Goal: Task Accomplishment & Management: Use online tool/utility

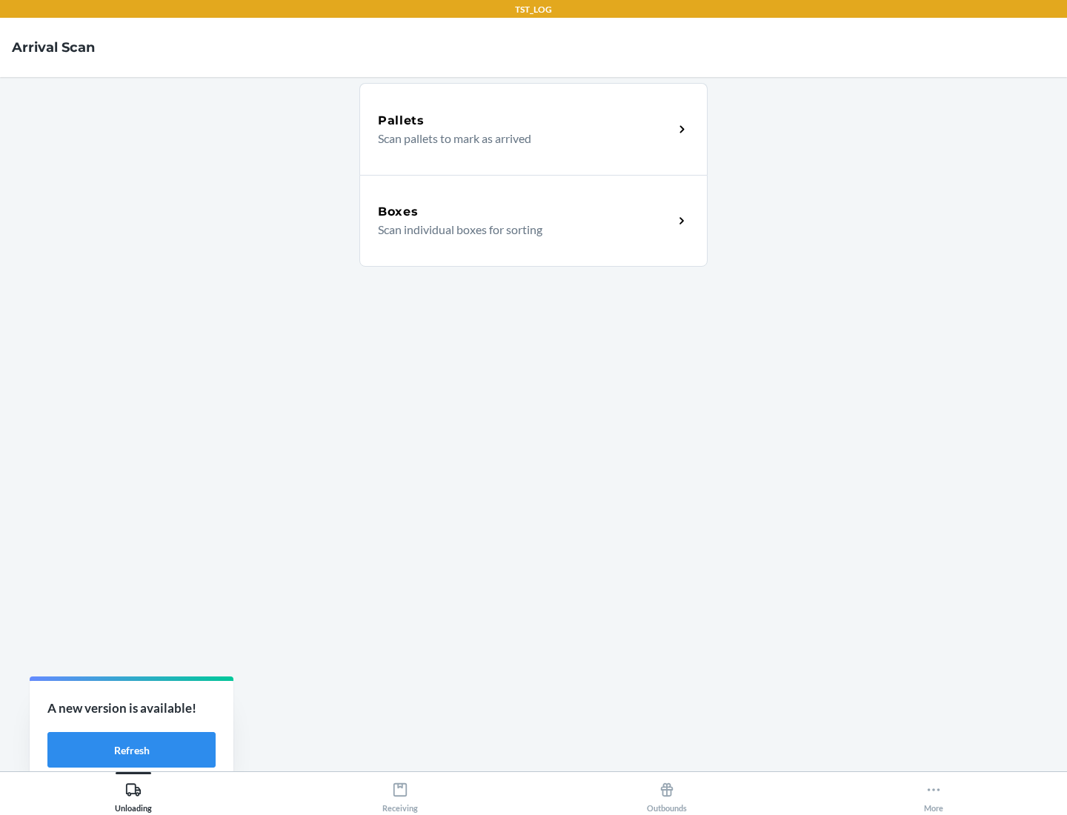
click at [526, 212] on div "Boxes" at bounding box center [526, 212] width 296 height 18
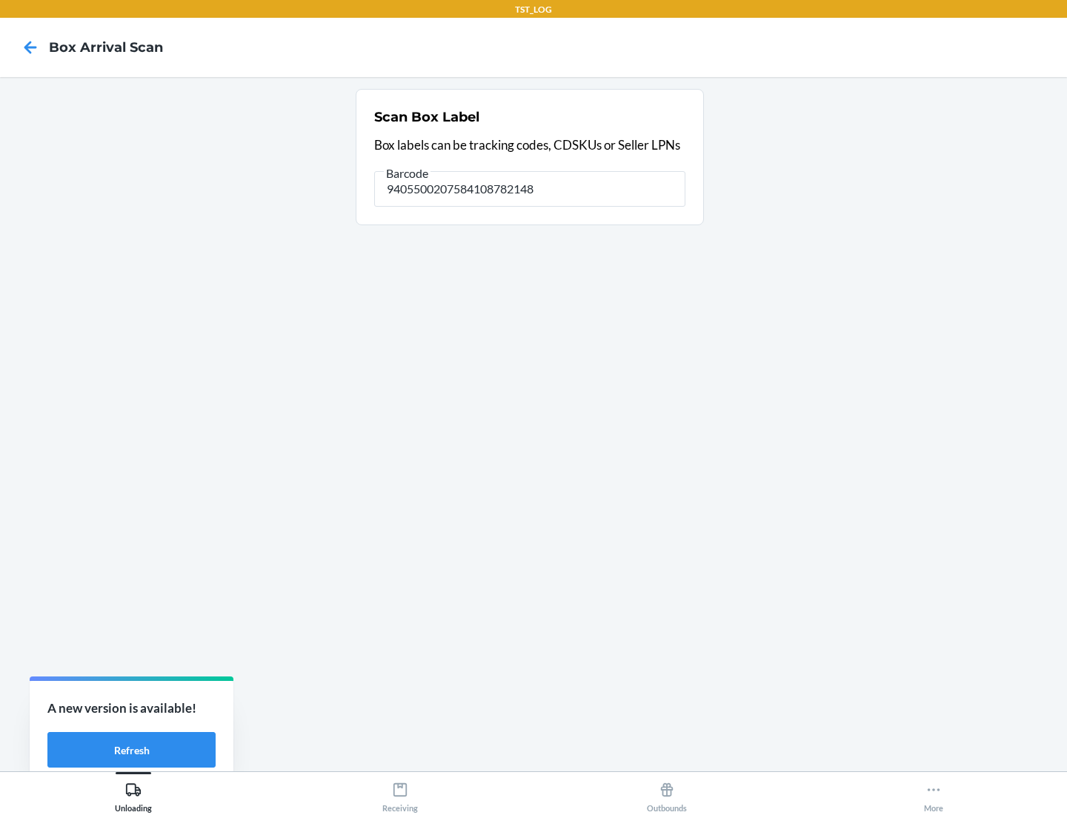
type input "9405500207584108782148"
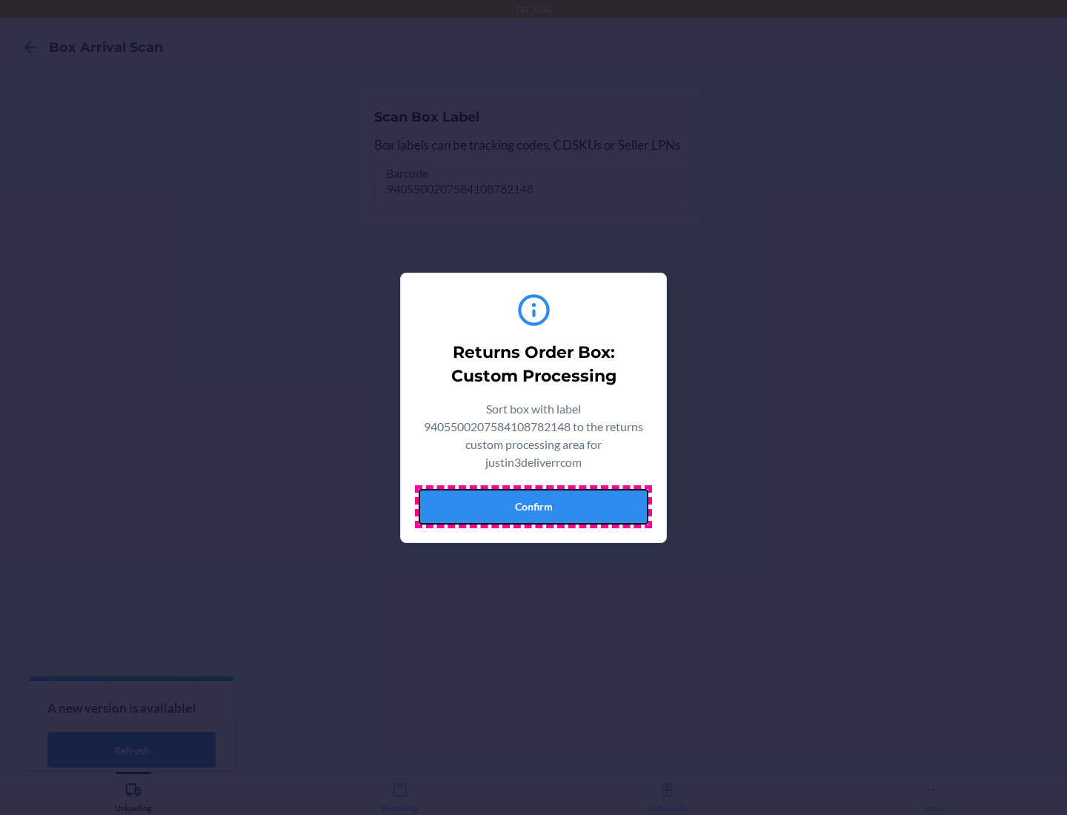
click at [534, 506] on button "Confirm" at bounding box center [534, 507] width 230 height 36
